Goal: Task Accomplishment & Management: Use online tool/utility

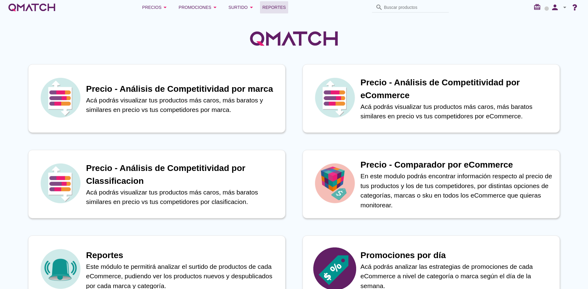
click at [268, 4] on span "Reportes" at bounding box center [274, 7] width 24 height 7
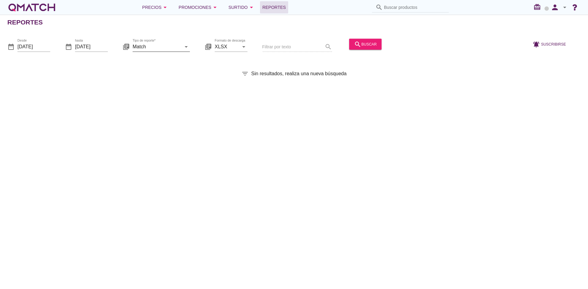
click at [161, 47] on input "Match" at bounding box center [157, 47] width 49 height 10
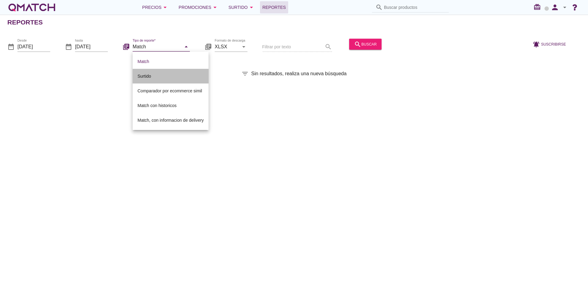
click at [153, 73] on div "Surtido" at bounding box center [170, 76] width 66 height 7
type input "Surtido"
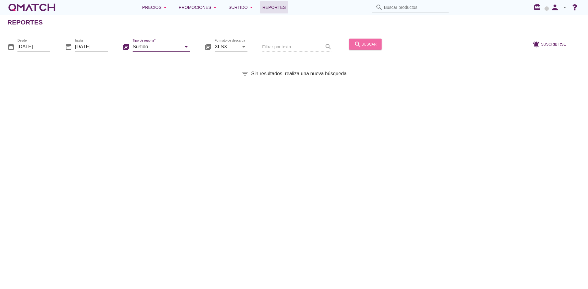
click at [368, 42] on div "search buscar" at bounding box center [365, 43] width 23 height 7
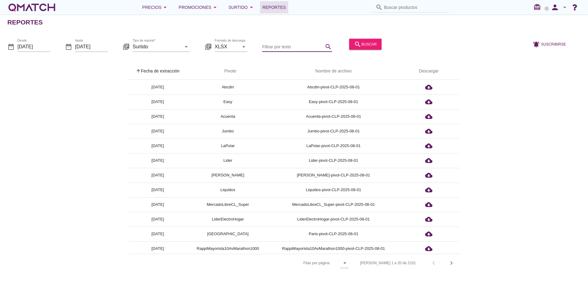
click at [301, 46] on input "Filtrar por texto" at bounding box center [292, 47] width 61 height 10
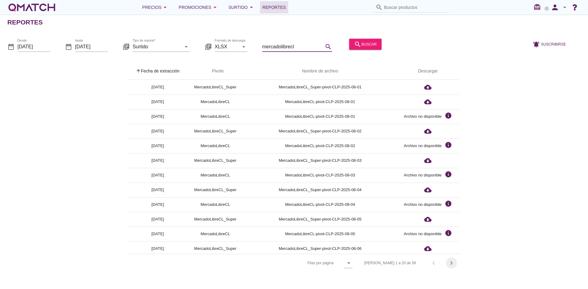
type input "mercadolibrecl"
click at [450, 263] on icon "chevron_right" at bounding box center [450, 263] width 7 height 7
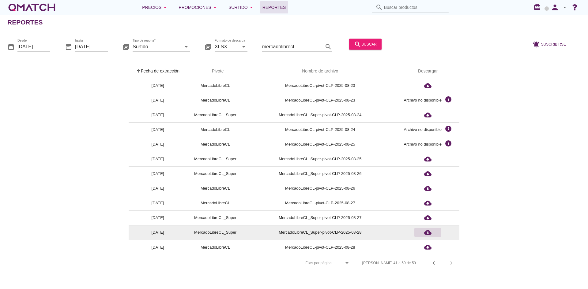
scroll to position [105, 0]
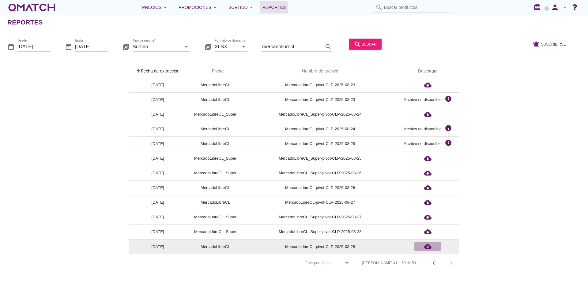
click at [428, 246] on icon "cloud_download" at bounding box center [427, 246] width 7 height 7
